Goal: Task Accomplishment & Management: Manage account settings

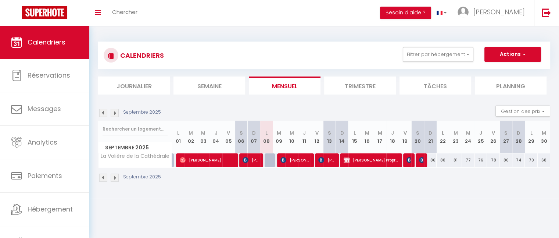
click at [115, 113] on img at bounding box center [115, 113] width 8 height 8
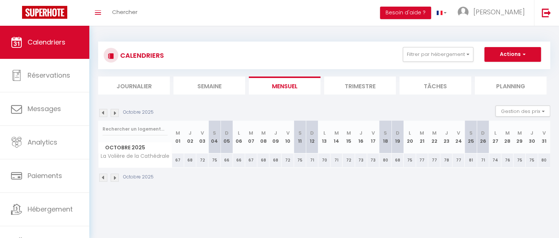
click at [103, 113] on img at bounding box center [103, 113] width 8 height 8
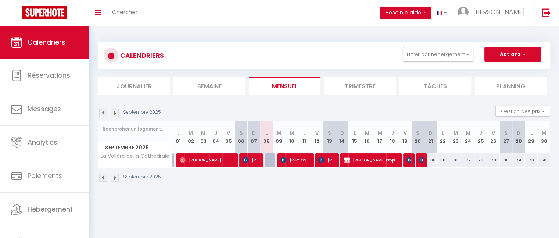
click at [104, 113] on img at bounding box center [103, 113] width 8 height 8
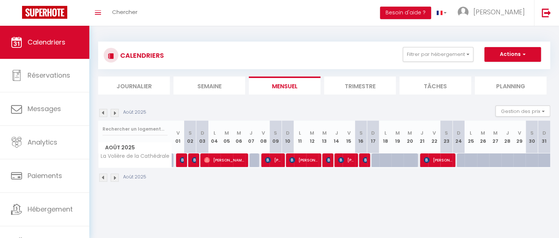
click at [113, 110] on img at bounding box center [115, 113] width 8 height 8
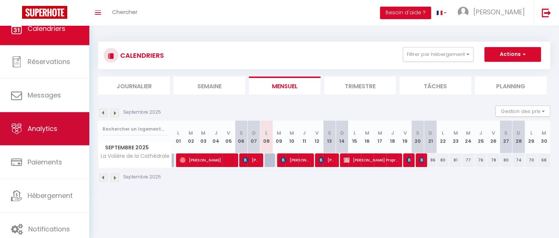
click at [49, 133] on link "Analytics" at bounding box center [44, 128] width 89 height 33
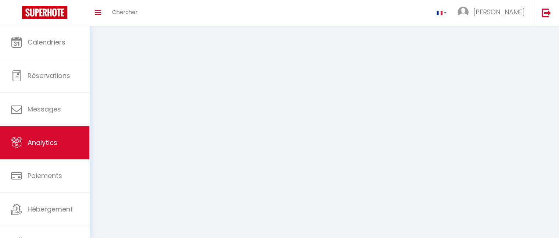
select select "2025"
select select "9"
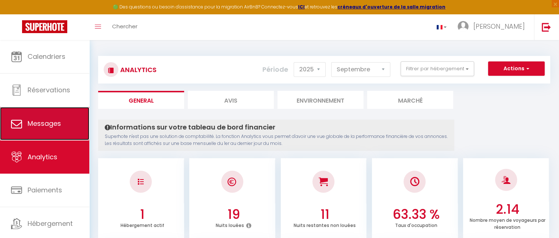
click at [50, 119] on span "Messages" at bounding box center [44, 123] width 33 height 9
select select "message"
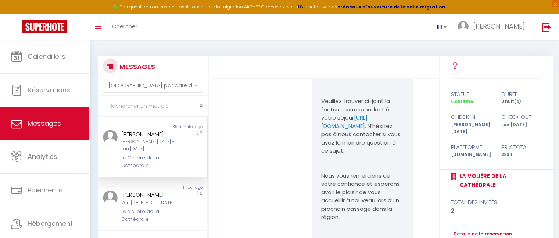
scroll to position [2483, 0]
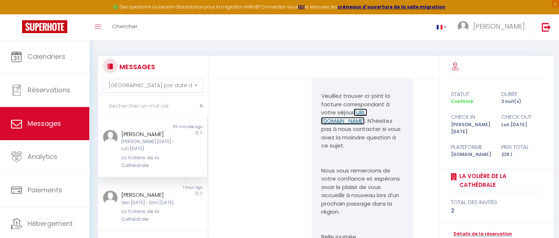
click at [348, 125] on link "https://superhote.com/applink/invoice/QmAJK62BNG" at bounding box center [344, 116] width 46 height 16
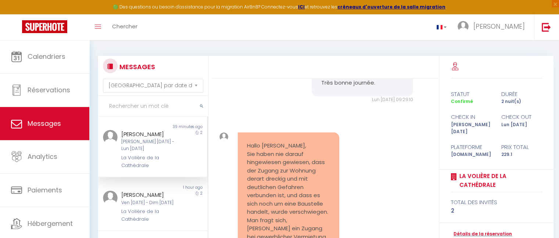
scroll to position [2125, 0]
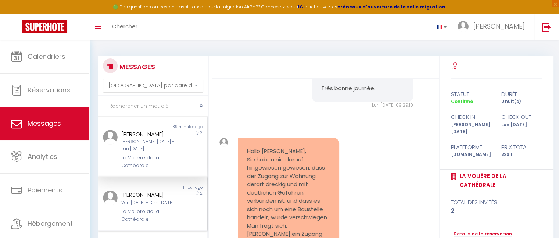
click at [146, 196] on div "[PERSON_NAME]" at bounding box center [148, 194] width 54 height 9
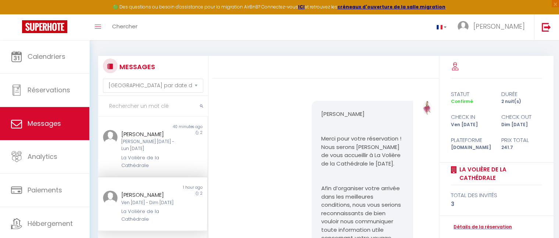
click at [144, 195] on div "[PERSON_NAME]" at bounding box center [148, 194] width 54 height 9
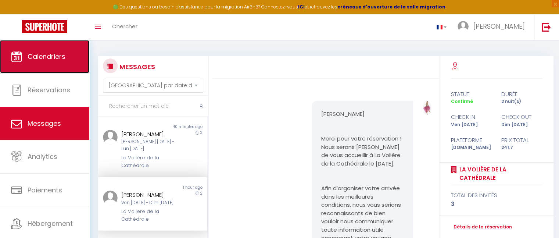
click at [53, 52] on span "Calendriers" at bounding box center [47, 56] width 38 height 9
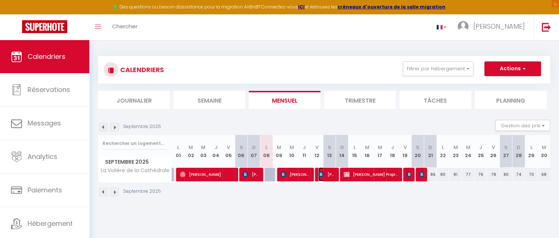
click at [322, 173] on img at bounding box center [321, 174] width 6 height 6
select select "OK"
select select "KO"
select select "0"
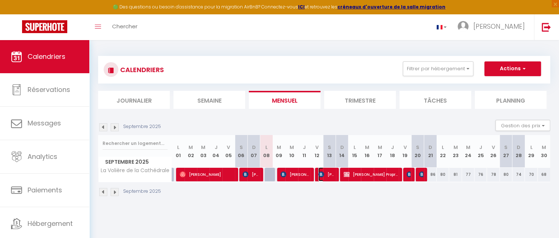
select select "1"
select select
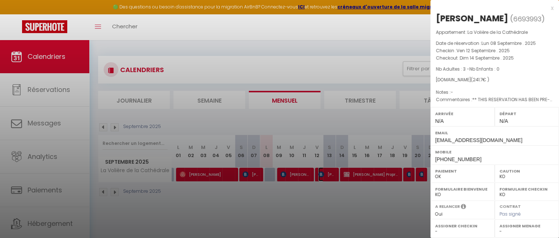
select select "37763"
click at [359, 61] on div at bounding box center [279, 119] width 559 height 238
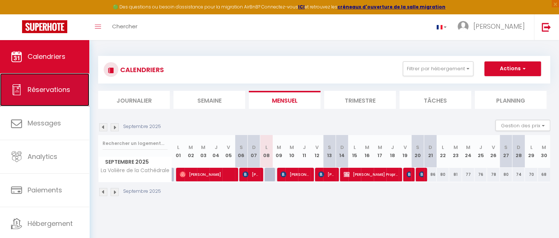
click at [34, 93] on span "Réservations" at bounding box center [49, 89] width 43 height 9
select select "not_cancelled"
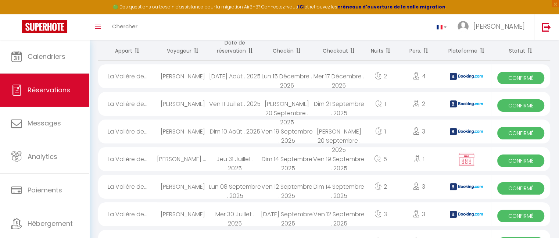
scroll to position [59, 0]
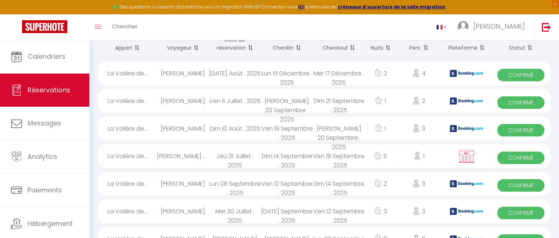
click at [524, 181] on span "Confirmé" at bounding box center [520, 185] width 47 height 12
select select "OK"
select select "KO"
select select "0"
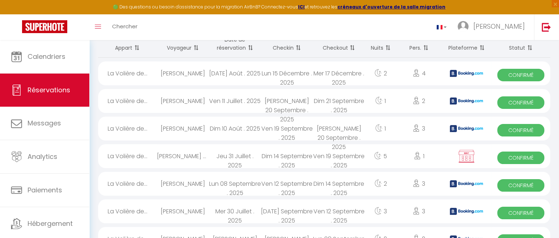
select select "1"
select select
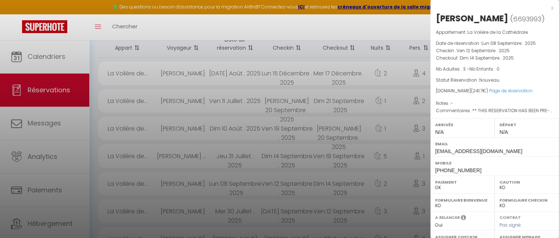
select select "37763"
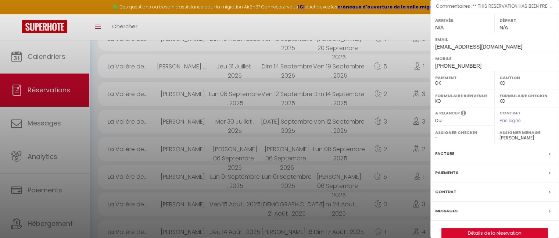
scroll to position [114, 0]
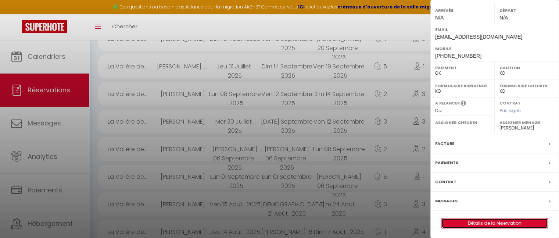
click at [492, 220] on link "Détails de la réservation" at bounding box center [495, 223] width 106 height 10
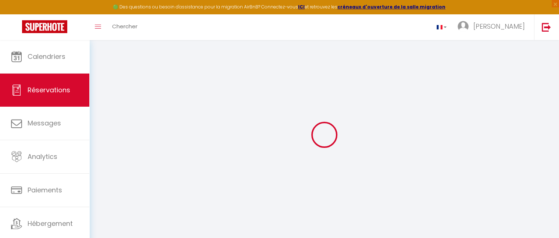
type input "Sylvie"
type input "OOGHE"
type input "sooghe.687209@guest.booking.com"
type input "+33631735271"
select select "FR"
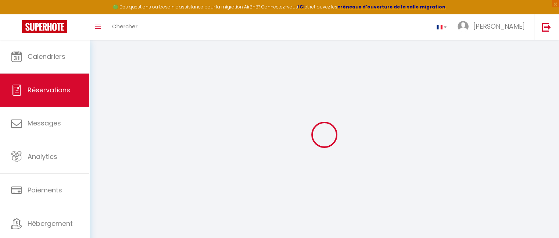
type input "80"
type input "35.1"
type input "3.38"
select select "71289"
select select "1"
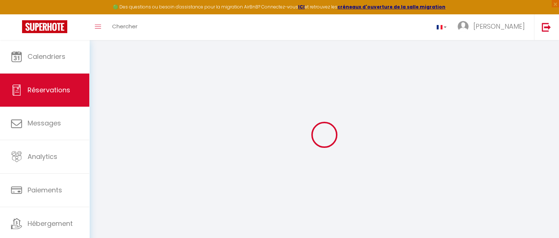
select select
type input "3"
select select "12"
select select
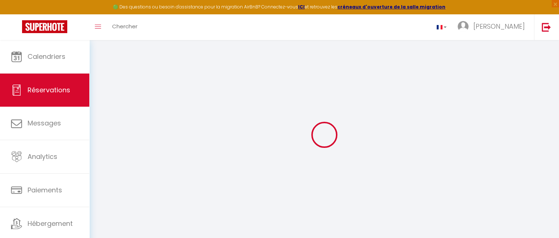
type input "154"
checkbox input "false"
select select "2"
type input "80"
type input "0"
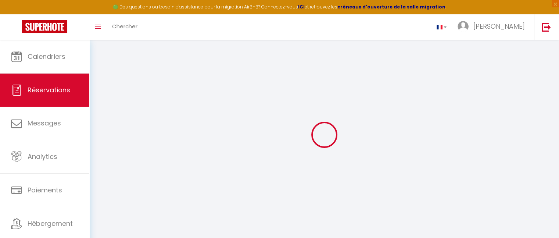
type input "0"
select select
select select "14"
checkbox input "false"
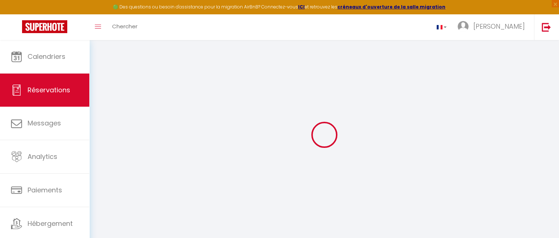
select select
checkbox input "false"
select select
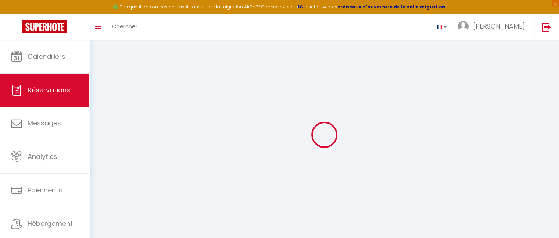
checkbox input "false"
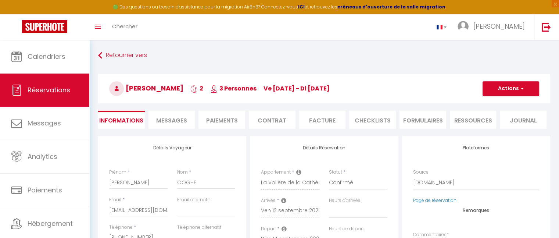
select select
checkbox input "false"
type textarea "** THIS RESERVATION HAS BEEN PRE-PAID ** Approximate time of arrival: between 2…"
type input "7.7"
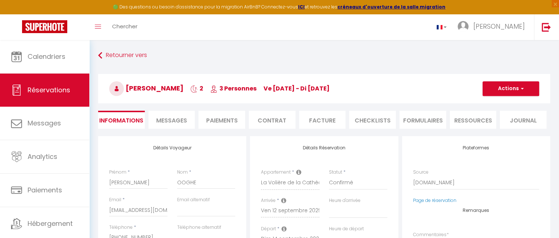
select select
checkbox input "false"
select select
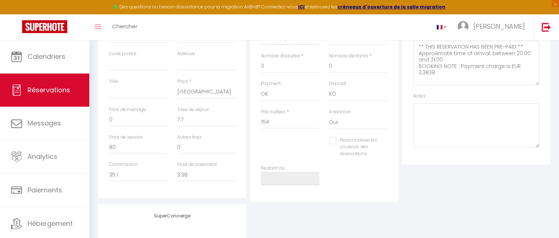
scroll to position [204, 0]
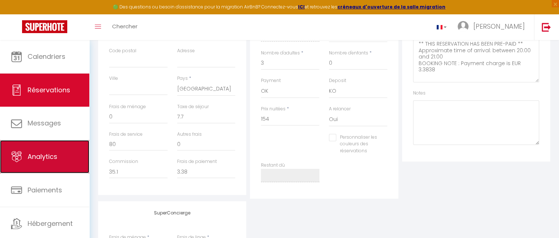
click at [44, 160] on span "Analytics" at bounding box center [43, 156] width 30 height 9
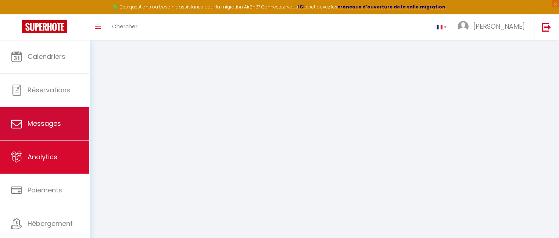
select select "2025"
select select "9"
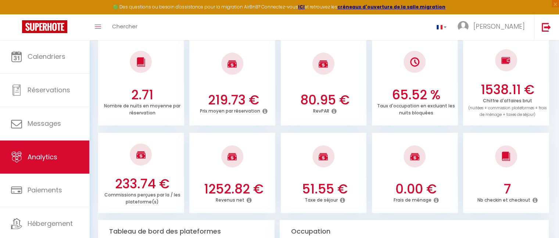
scroll to position [203, 0]
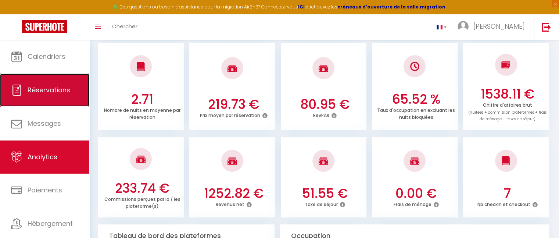
click at [51, 90] on span "Réservations" at bounding box center [49, 89] width 43 height 9
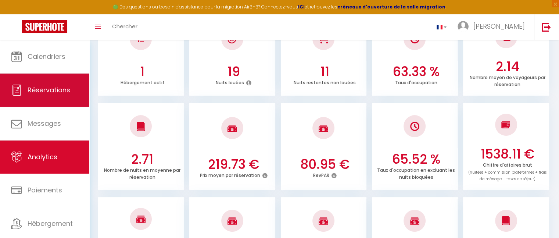
select select "not_cancelled"
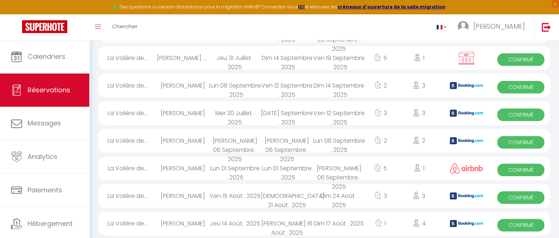
scroll to position [523, 0]
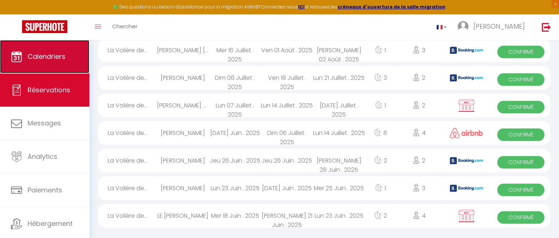
click at [61, 58] on span "Calendriers" at bounding box center [47, 56] width 38 height 9
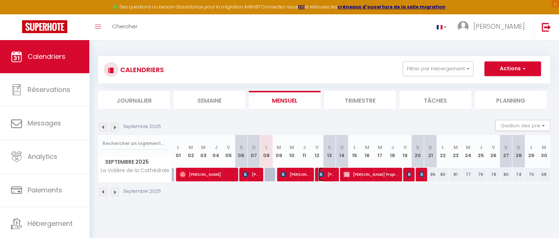
click at [320, 178] on span "[PERSON_NAME]" at bounding box center [326, 174] width 17 height 14
select select "OK"
select select "KO"
select select "0"
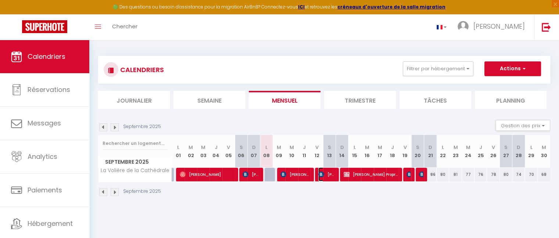
select select "1"
select select
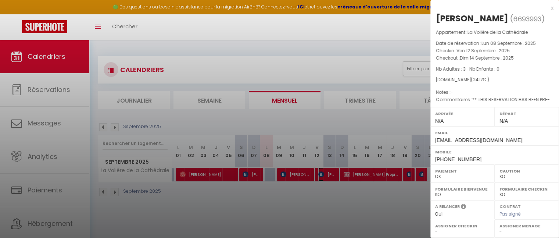
select select "37763"
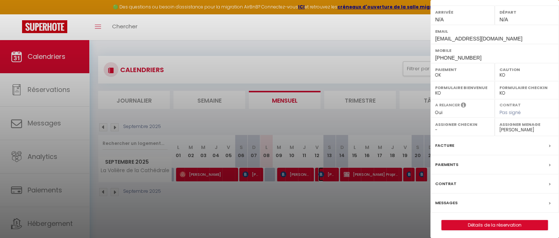
scroll to position [103, 0]
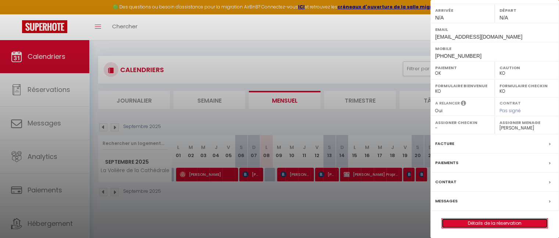
click at [500, 222] on link "Détails de la réservation" at bounding box center [495, 223] width 106 height 10
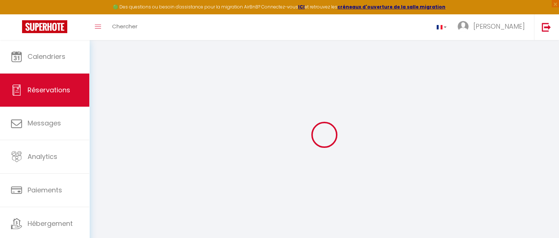
type input "Sylvie"
type input "OOGHE"
type input "sooghe.687209@guest.booking.com"
type input "+33631735271"
select select "FR"
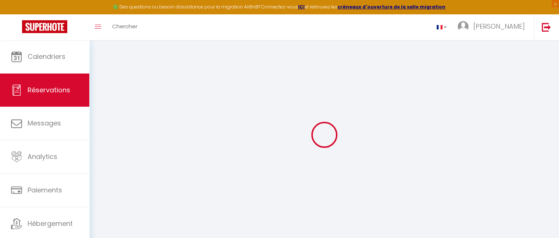
type input "80"
type input "35.1"
type input "3.38"
select select "71289"
select select "1"
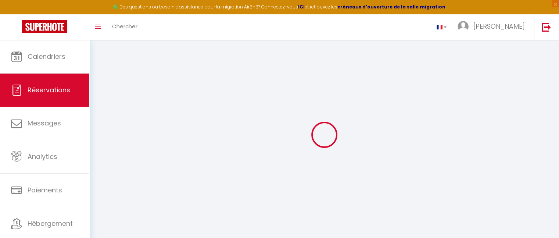
select select
type input "3"
select select "12"
select select
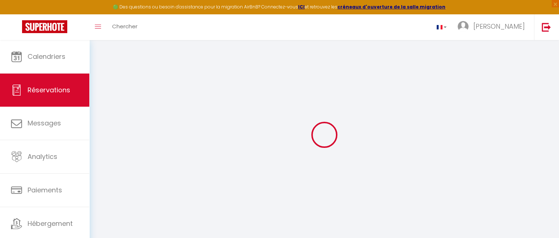
type input "154"
checkbox input "false"
select select "2"
type input "80"
type input "0"
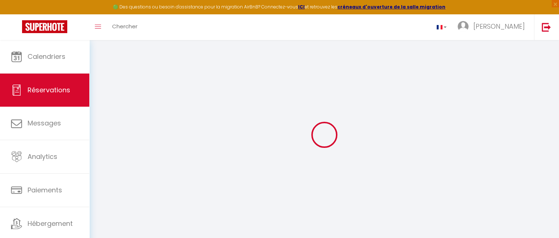
type input "0"
select select
select select "14"
checkbox input "false"
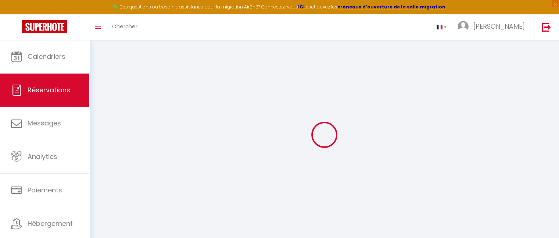
select select
checkbox input "false"
select select
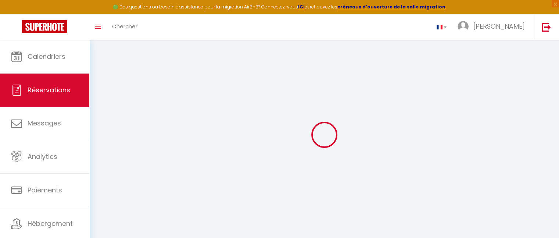
checkbox input "false"
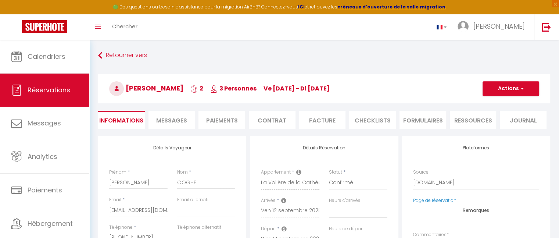
select select
checkbox input "false"
type textarea "** THIS RESERVATION HAS BEEN PRE-PAID ** Approximate time of arrival: between 2…"
type input "7.7"
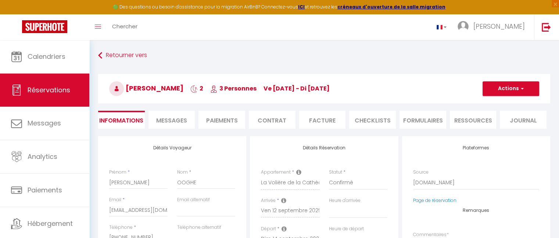
select select
checkbox input "false"
select select
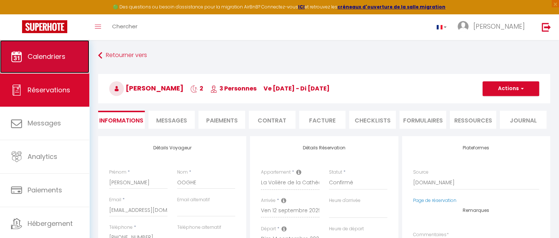
click at [38, 53] on span "Calendriers" at bounding box center [47, 56] width 38 height 9
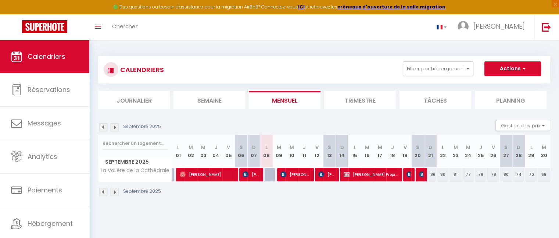
click at [101, 194] on img at bounding box center [103, 192] width 8 height 8
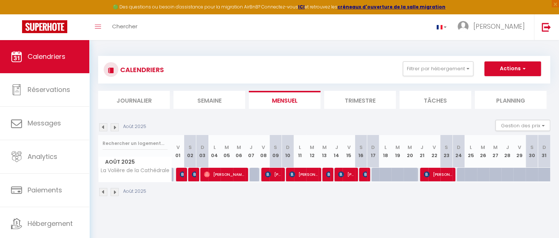
click at [115, 191] on img at bounding box center [115, 192] width 8 height 8
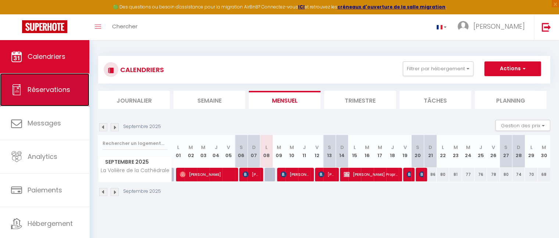
click at [58, 93] on span "Réservations" at bounding box center [49, 89] width 43 height 9
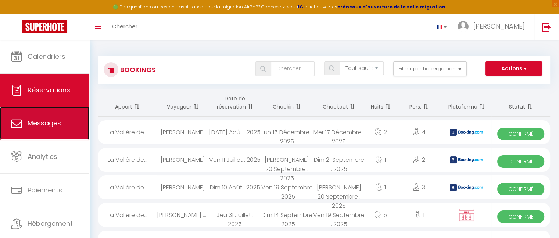
click at [42, 121] on span "Messages" at bounding box center [44, 122] width 33 height 9
select select "message"
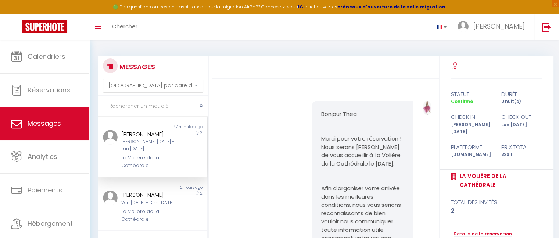
scroll to position [2557, 0]
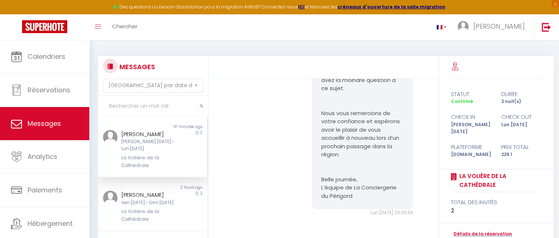
click at [148, 153] on div "Thea Blasius Sam 06 Sep - Lun 08 Sep La Volière de la Cathédrale" at bounding box center [148, 149] width 64 height 39
click at [119, 145] on div "Thea Blasius Sam 06 Sep - Lun 08 Sep La Volière de la Cathédrale" at bounding box center [148, 149] width 64 height 39
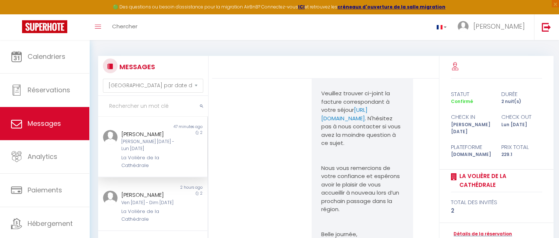
scroll to position [2492, 0]
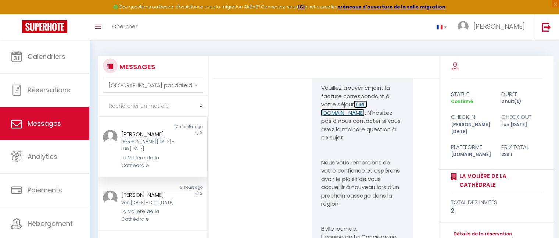
click at [355, 117] on link "https://superhote.com/applink/invoice/QmAJK62BNG" at bounding box center [344, 108] width 46 height 16
click at [131, 197] on div "[PERSON_NAME]" at bounding box center [148, 194] width 54 height 9
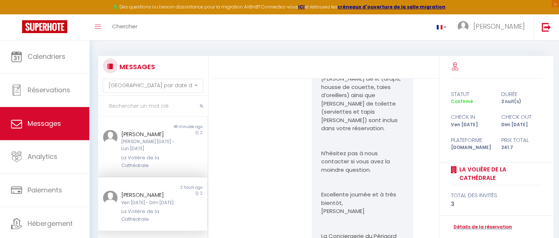
scroll to position [331, 0]
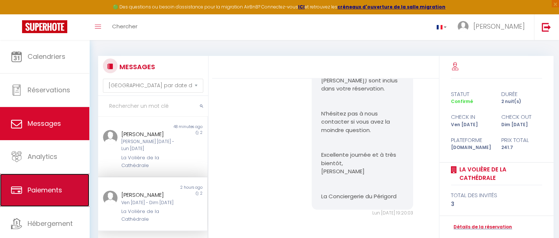
click at [51, 187] on span "Paiements" at bounding box center [45, 189] width 35 height 9
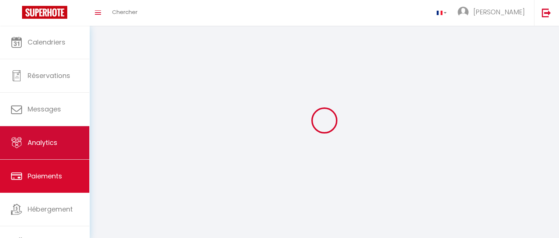
select select "2"
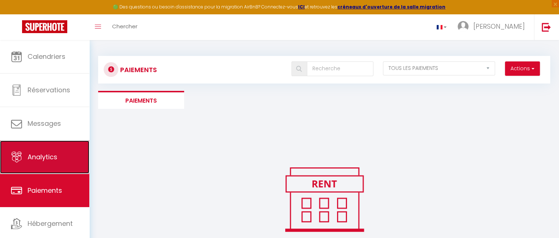
click at [46, 150] on link "Analytics" at bounding box center [44, 156] width 89 height 33
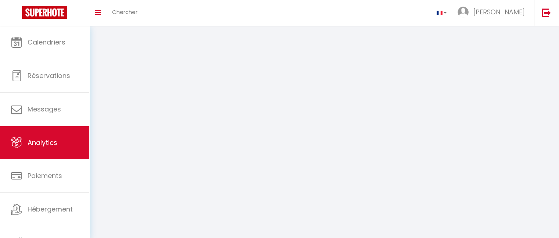
select select "2025"
select select "9"
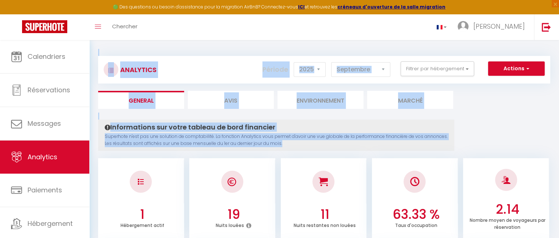
drag, startPoint x: 556, startPoint y: 51, endPoint x: 563, endPoint y: 132, distance: 81.5
click at [559, 132] on html "🟢 Des questions ou besoin d'assistance pour la migration AirBnB? Connectez-vous…" at bounding box center [279, 119] width 559 height 238
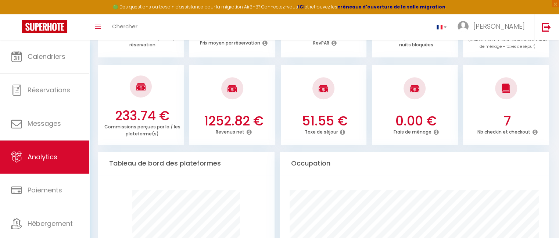
scroll to position [265, 0]
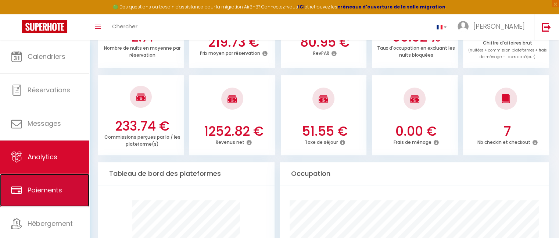
click at [29, 183] on link "Paiements" at bounding box center [44, 189] width 89 height 33
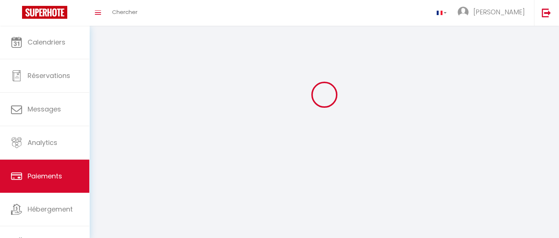
scroll to position [45, 0]
select select "2"
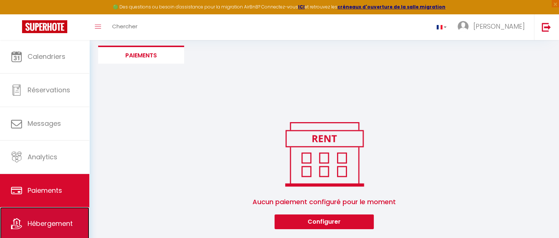
click at [39, 219] on span "Hébergement" at bounding box center [50, 223] width 45 height 9
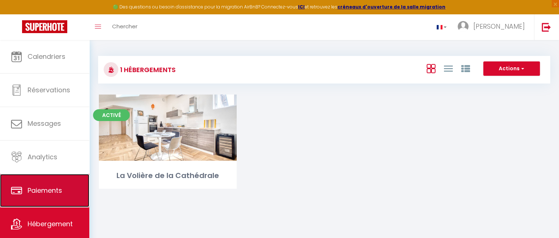
click at [57, 189] on span "Paiements" at bounding box center [45, 190] width 35 height 9
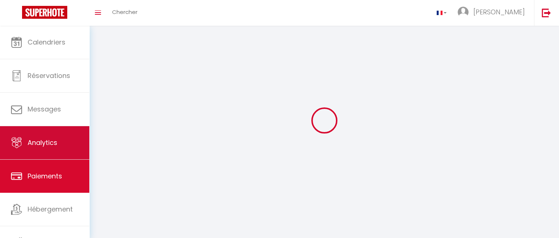
select select "2"
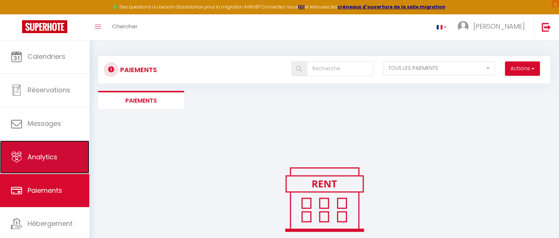
click at [47, 157] on span "Analytics" at bounding box center [43, 156] width 30 height 9
select select "2025"
select select "9"
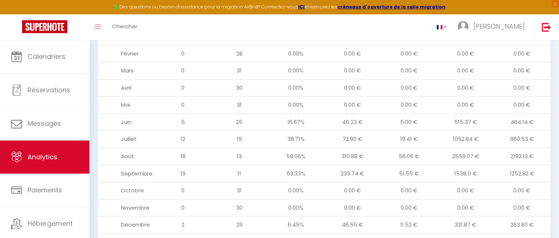
scroll to position [889, 0]
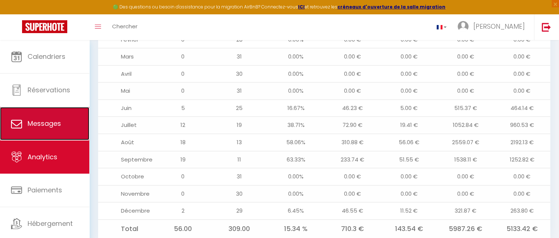
click at [31, 125] on span "Messages" at bounding box center [44, 123] width 33 height 9
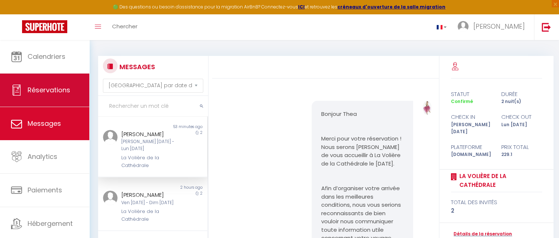
scroll to position [2557, 0]
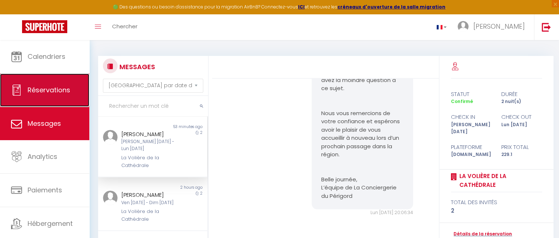
click at [39, 88] on span "Réservations" at bounding box center [49, 89] width 43 height 9
select select "not_cancelled"
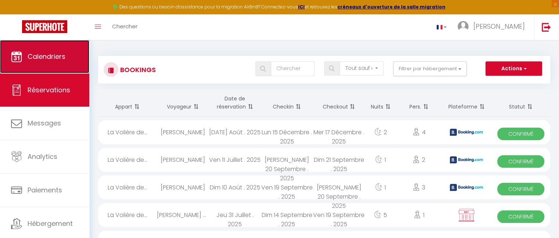
click at [35, 51] on link "Calendriers" at bounding box center [44, 56] width 89 height 33
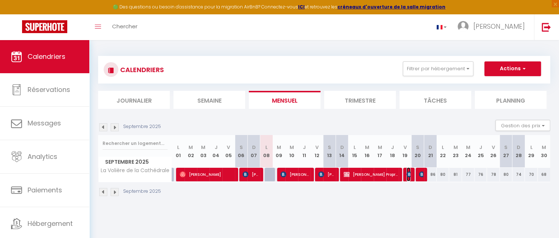
click at [409, 175] on img at bounding box center [409, 174] width 6 height 6
select select "OK"
select select "KO"
select select "0"
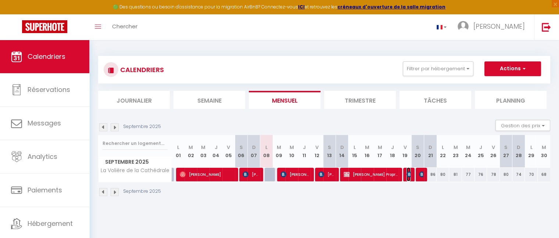
select select "1"
select select
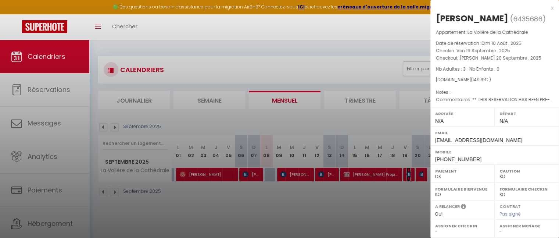
select select "37763"
click at [401, 211] on div at bounding box center [279, 119] width 559 height 238
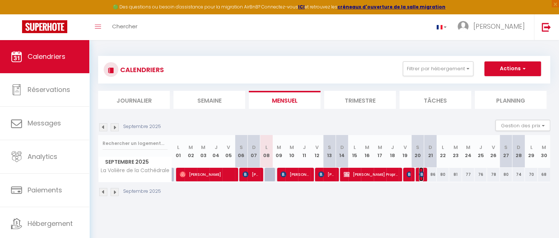
click at [420, 172] on img at bounding box center [422, 174] width 6 height 6
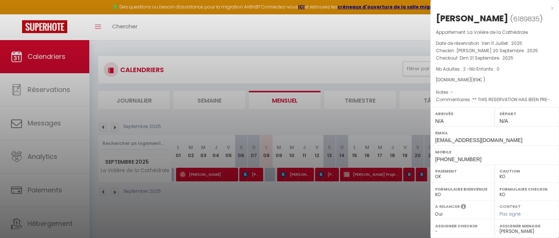
click at [384, 222] on div at bounding box center [279, 119] width 559 height 238
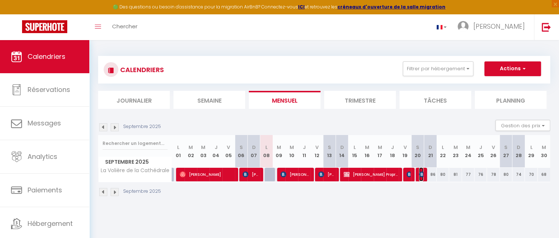
click at [421, 176] on img at bounding box center [422, 174] width 6 height 6
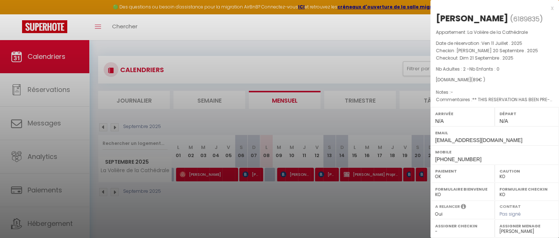
click at [48, 89] on div at bounding box center [279, 119] width 559 height 238
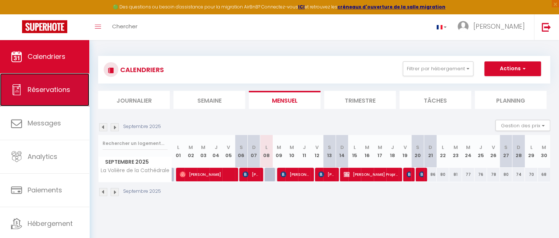
click at [57, 90] on span "Réservations" at bounding box center [49, 89] width 43 height 9
select select "not_cancelled"
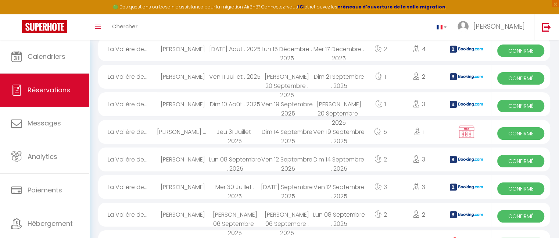
scroll to position [85, 0]
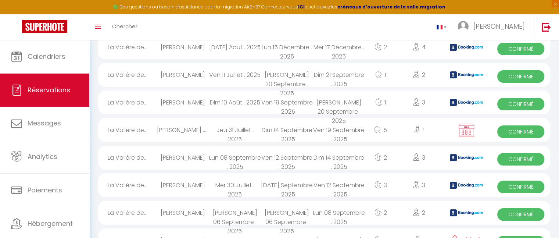
click at [524, 155] on span "Confirmé" at bounding box center [520, 159] width 47 height 12
select select "OK"
select select "KO"
select select "0"
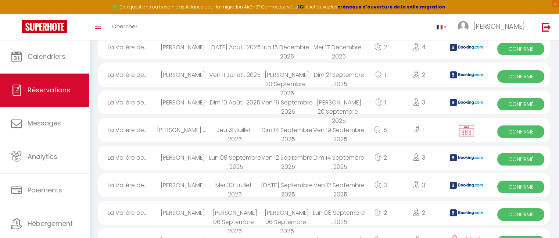
select select "1"
select select
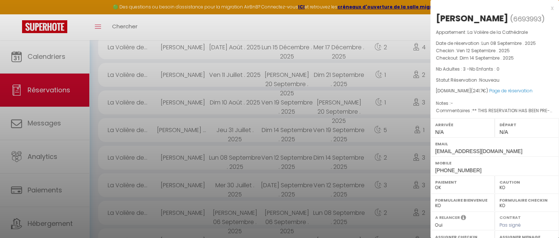
select select "37763"
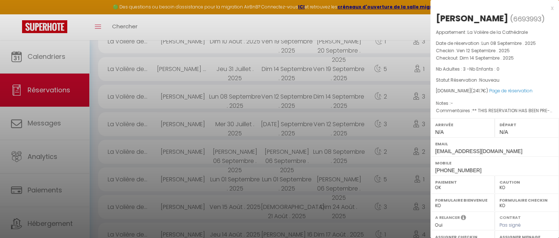
scroll to position [147, 0]
click at [51, 91] on div at bounding box center [279, 119] width 559 height 238
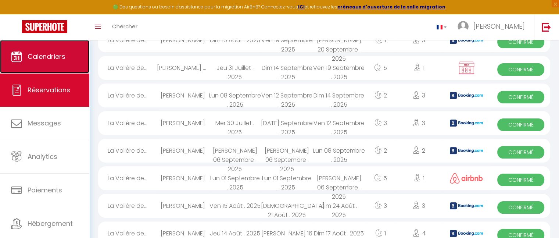
click at [47, 63] on link "Calendriers" at bounding box center [44, 56] width 89 height 33
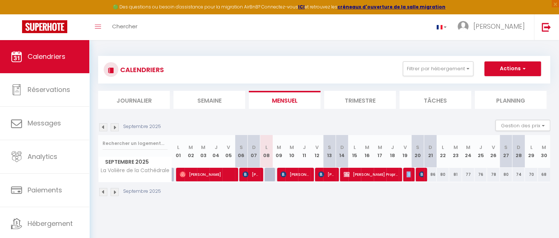
click at [407, 178] on td "83 Julien Poudret" at bounding box center [405, 174] width 12 height 14
click at [407, 178] on span "[PERSON_NAME]" at bounding box center [408, 174] width 4 height 14
select select "OK"
select select "KO"
select select "0"
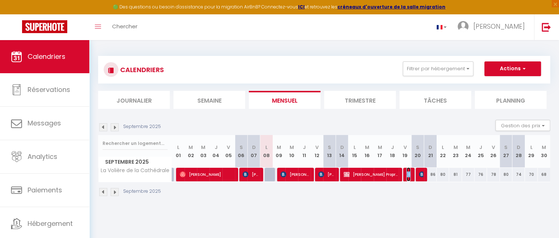
select select "0"
select select "1"
select select
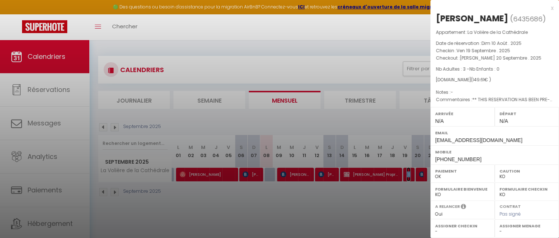
select select "37763"
click at [407, 178] on div at bounding box center [279, 119] width 559 height 238
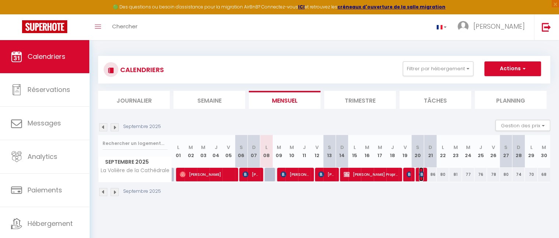
click at [420, 176] on img at bounding box center [422, 174] width 6 height 6
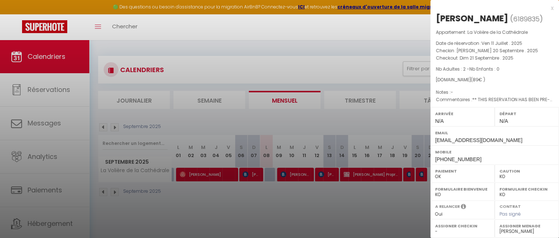
click at [420, 176] on div at bounding box center [279, 119] width 559 height 238
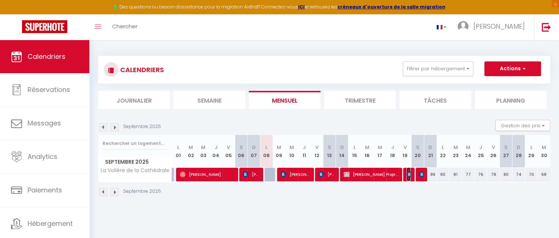
click at [408, 176] on img at bounding box center [409, 174] width 6 height 6
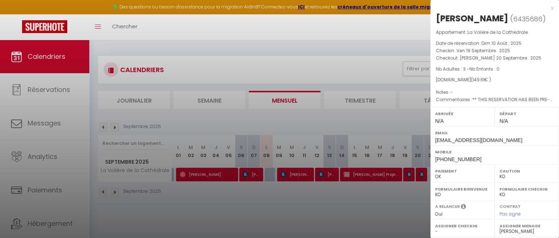
click at [423, 176] on div at bounding box center [279, 119] width 559 height 238
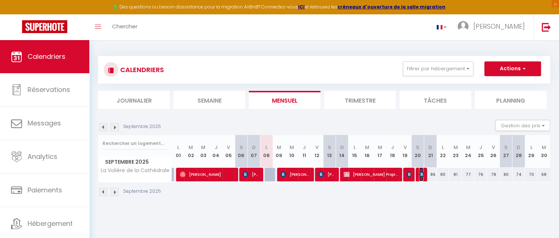
click at [423, 176] on img at bounding box center [422, 174] width 6 height 6
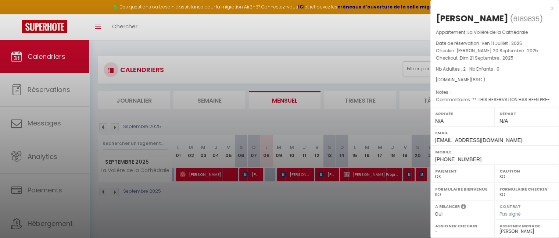
click at [423, 176] on div at bounding box center [279, 119] width 559 height 238
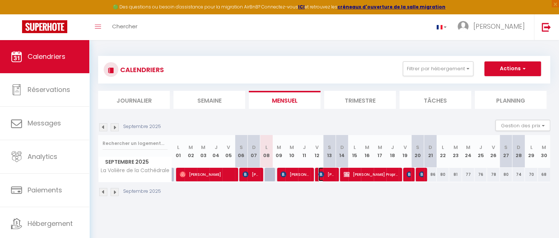
click at [320, 172] on img at bounding box center [321, 174] width 6 height 6
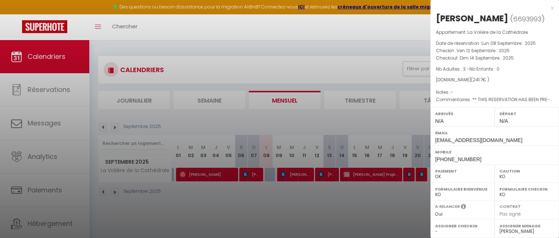
click at [375, 209] on div at bounding box center [279, 119] width 559 height 238
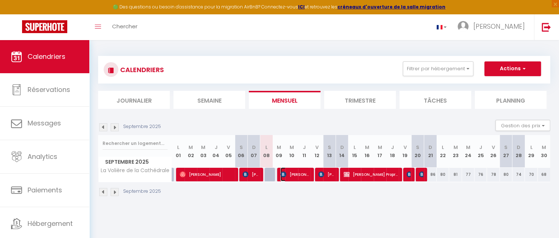
click at [285, 172] on img at bounding box center [283, 174] width 6 height 6
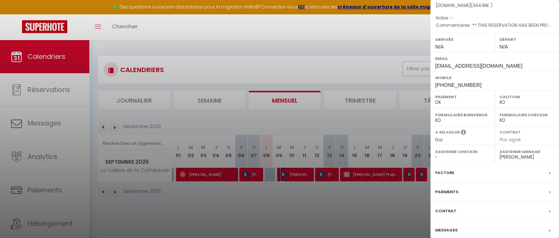
scroll to position [103, 0]
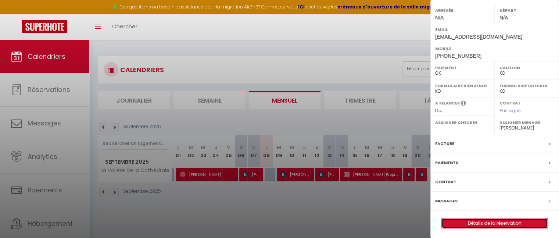
click at [486, 223] on link "Détails de la réservation" at bounding box center [495, 223] width 106 height 10
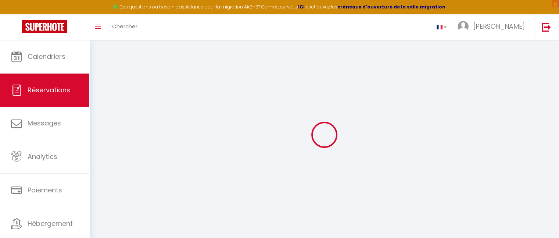
type input "john"
type input "Murphy"
type input "jmurph.526793@guest.booking.com"
type input "+447900881116"
select select "GB"
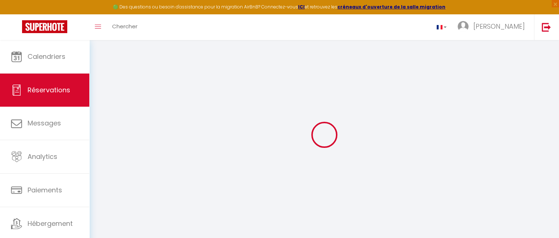
type input "80"
type input "49.74"
type input "4.82"
select select "71289"
select select "1"
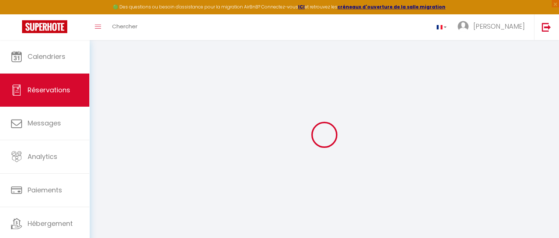
select select
type input "3"
select select "12"
select select
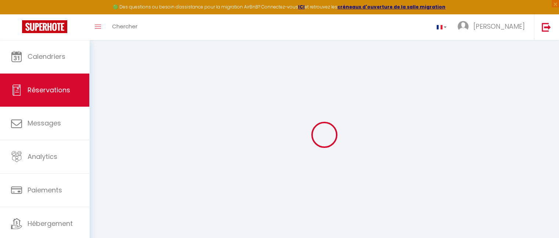
type input "251.6"
checkbox input "false"
select select "2"
type input "80"
type input "0"
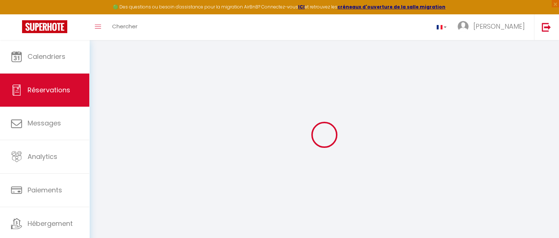
type input "0"
select select
select select "14"
checkbox input "false"
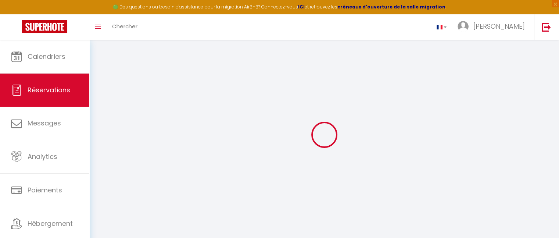
select select
checkbox input "false"
select select
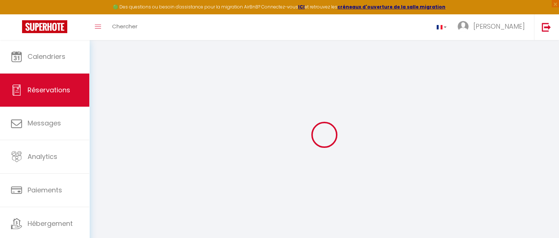
checkbox input "false"
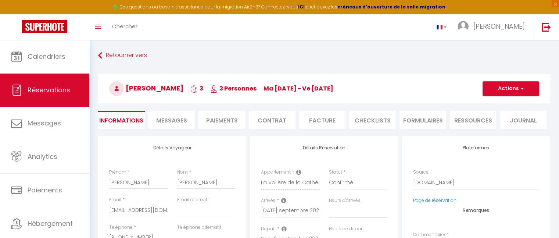
select select
checkbox input "false"
type textarea "** THIS RESERVATION HAS BEEN PRE-PAID ** BOOKING NOTE : Payment charge is EUR 4…"
type input "12.58"
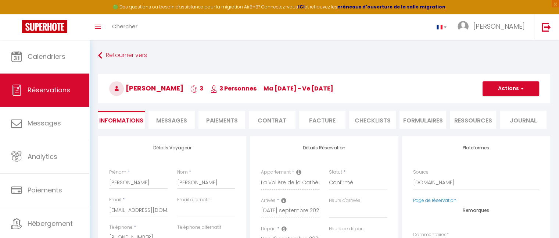
select select
checkbox input "false"
select select
